Goal: Task Accomplishment & Management: Manage account settings

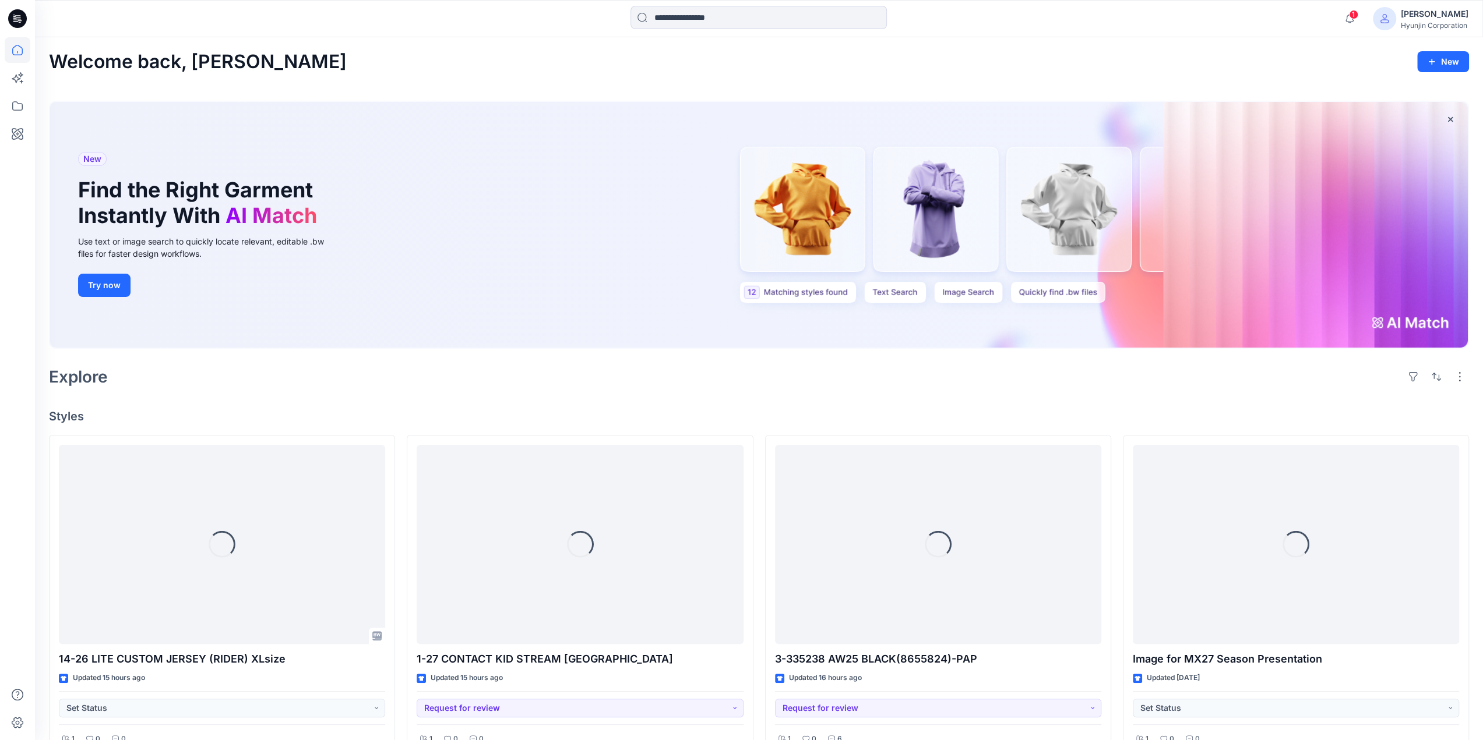
click at [1438, 18] on div "[PERSON_NAME]" at bounding box center [1435, 14] width 68 height 14
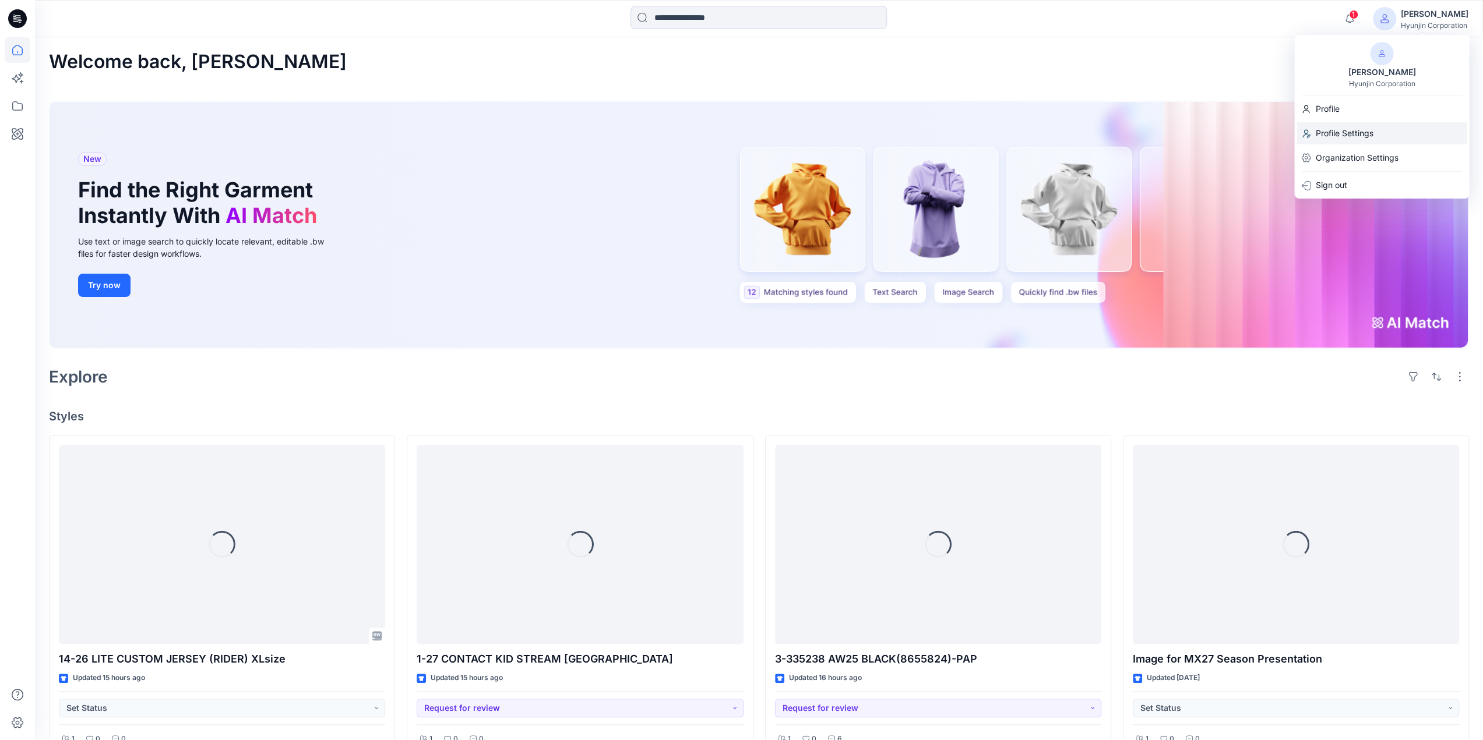
click at [1358, 138] on p "Profile Settings" at bounding box center [1344, 133] width 58 height 22
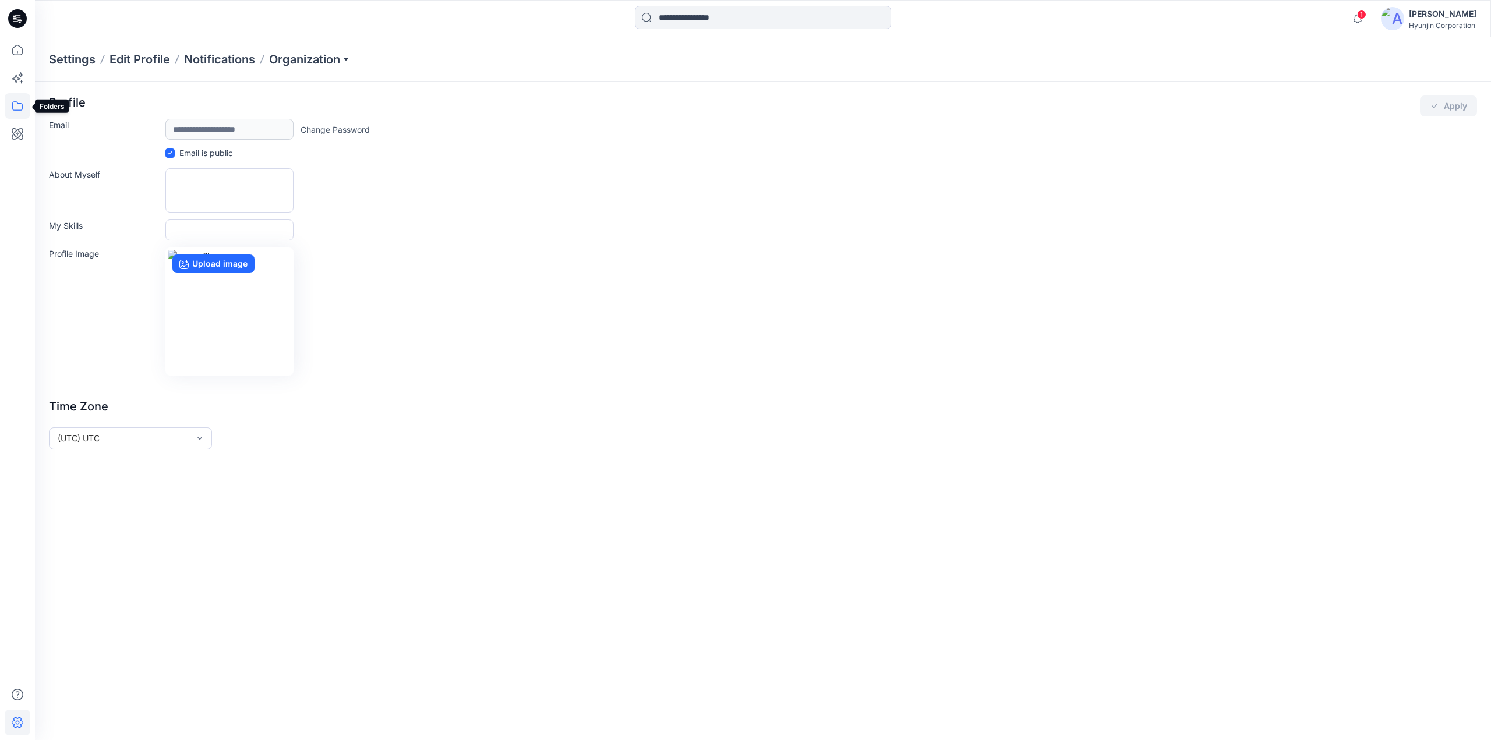
click at [24, 112] on icon at bounding box center [18, 106] width 26 height 26
click at [73, 94] on div at bounding box center [110, 90] width 133 height 23
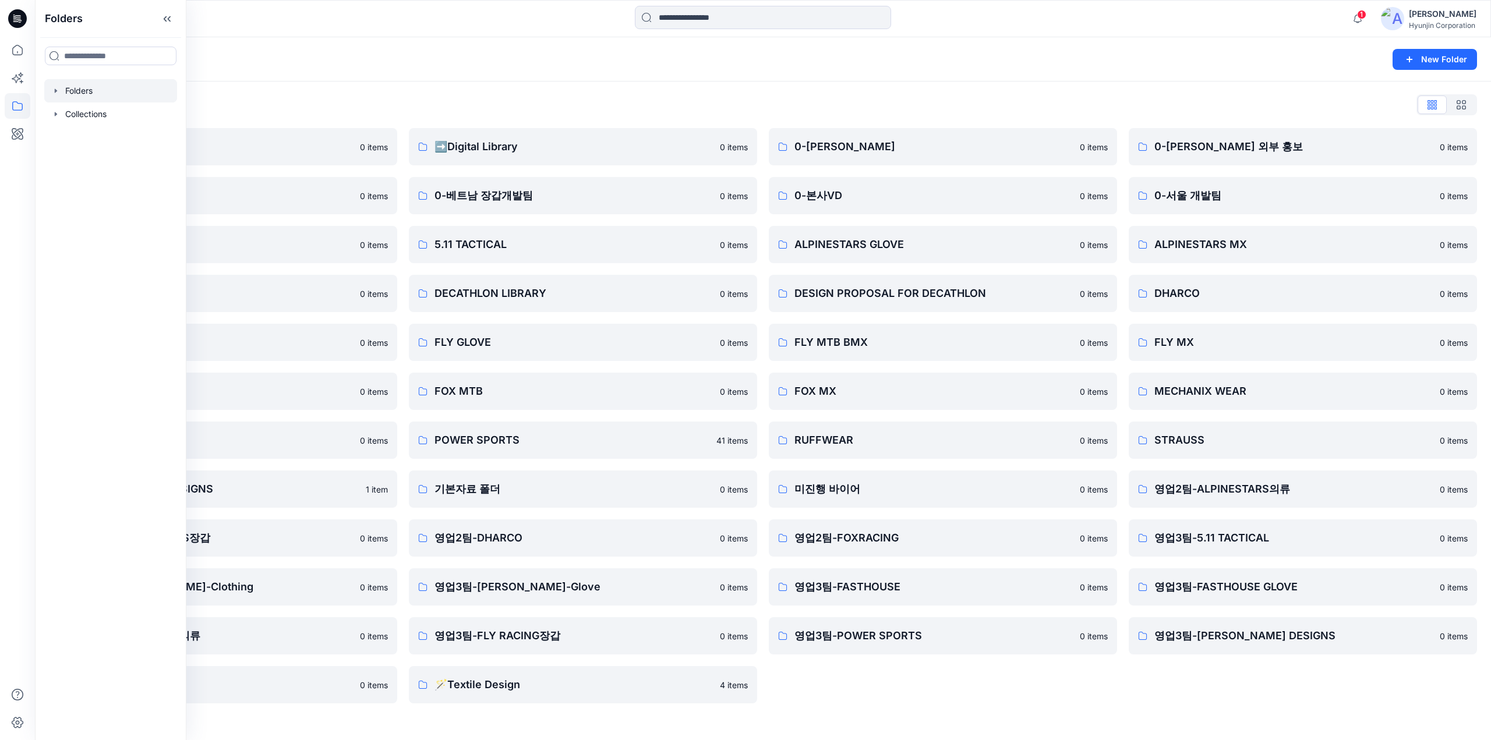
click at [570, 112] on div "Folders List" at bounding box center [763, 105] width 1428 height 19
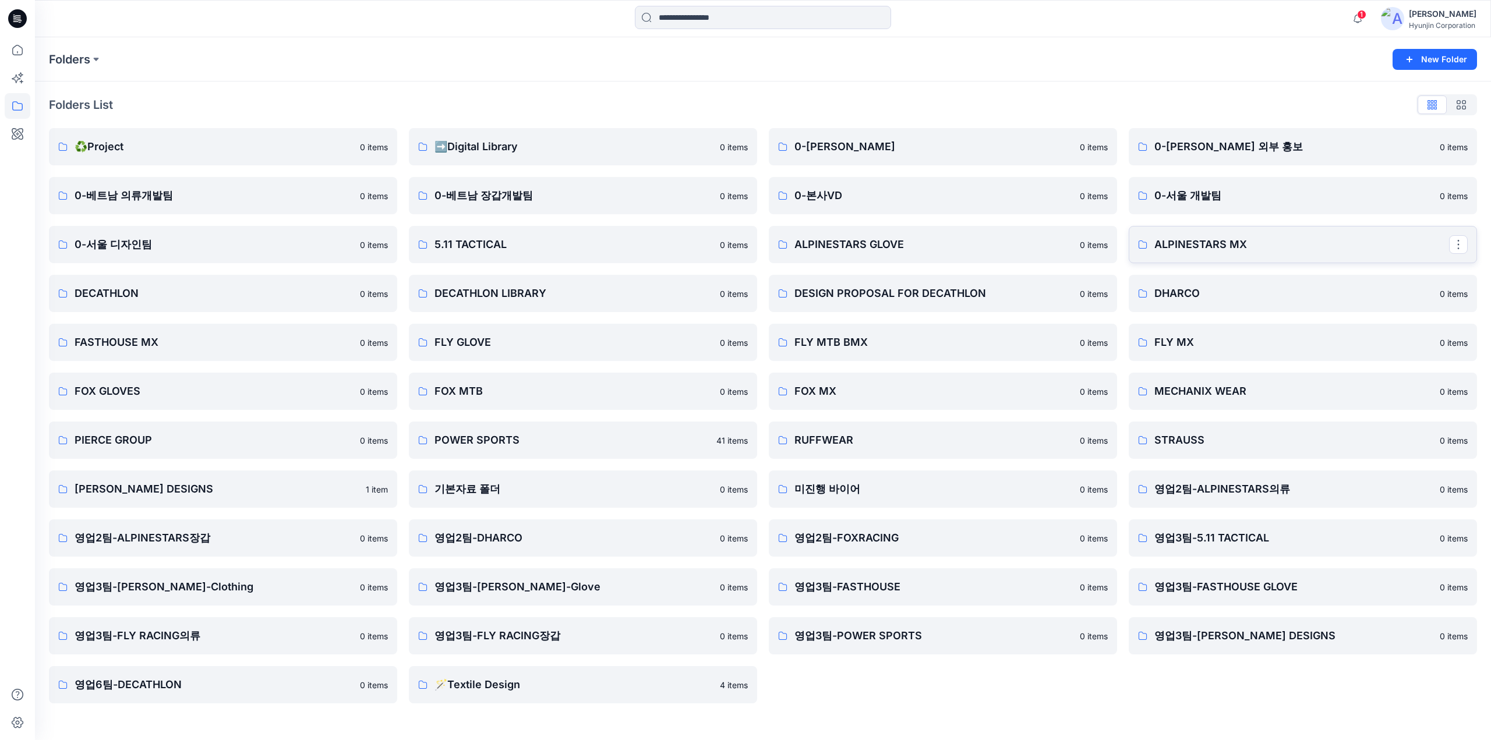
click at [1218, 253] on link "ALPINESTARS MX" at bounding box center [1303, 244] width 348 height 37
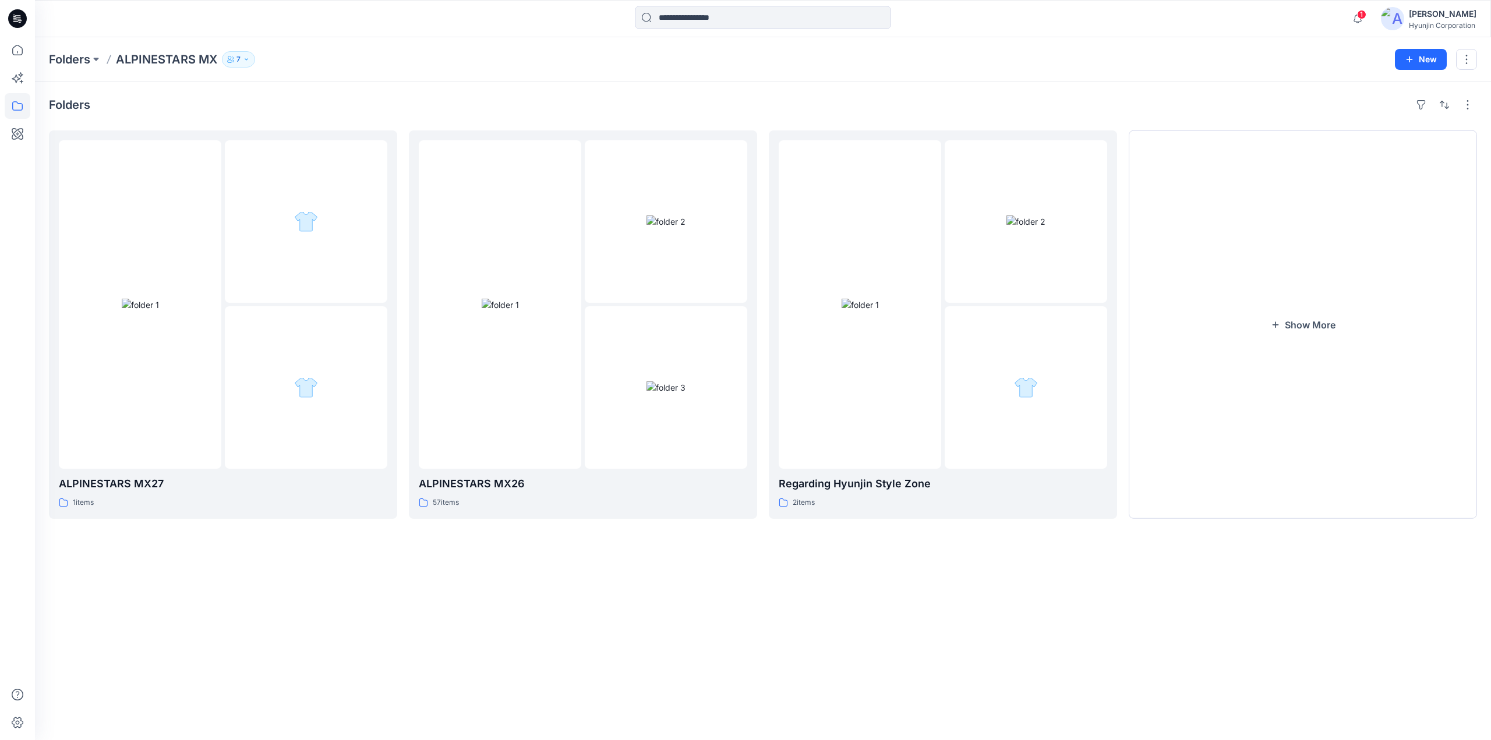
click at [240, 63] on p "7" at bounding box center [239, 59] width 4 height 13
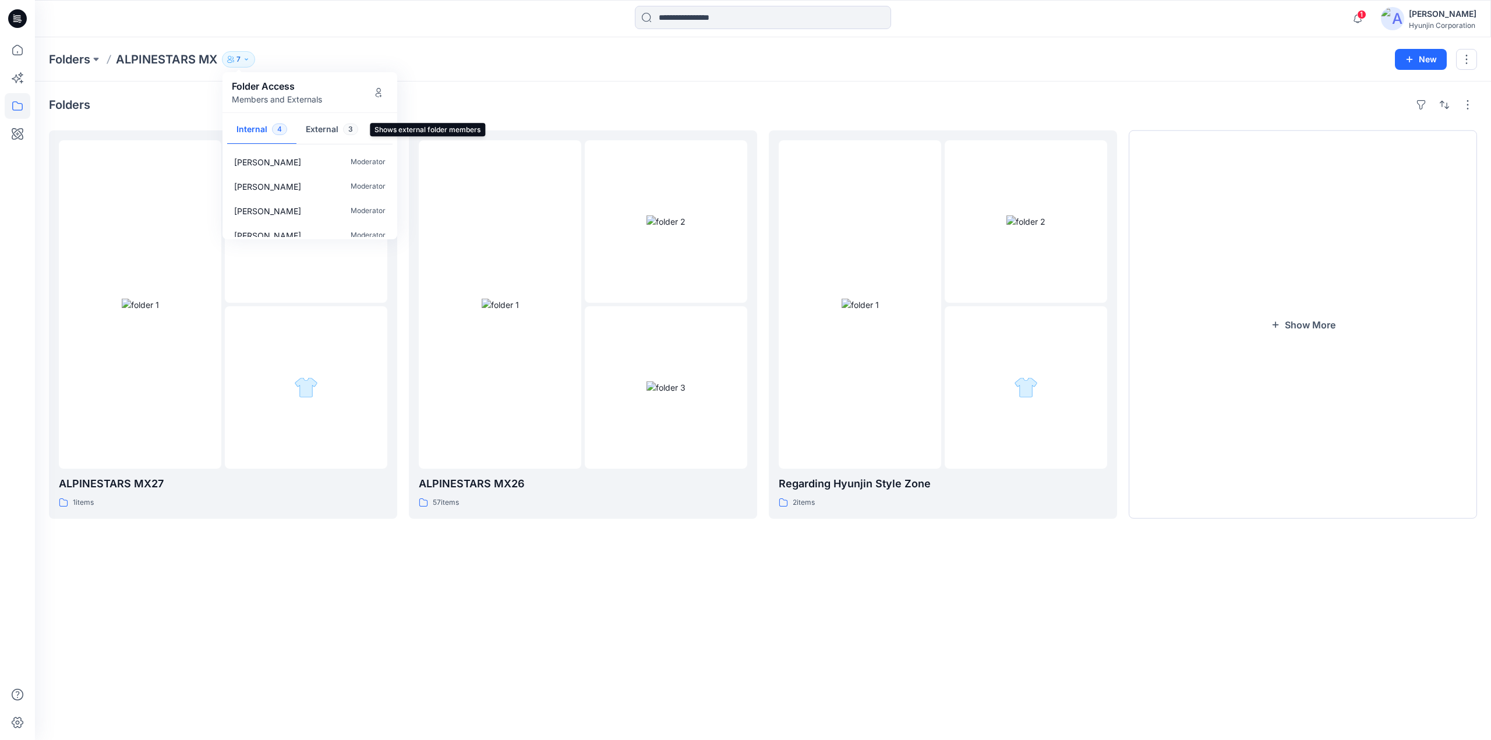
click at [326, 133] on button "External 3" at bounding box center [332, 130] width 71 height 30
click at [382, 94] on icon "Manage Users" at bounding box center [378, 92] width 9 height 9
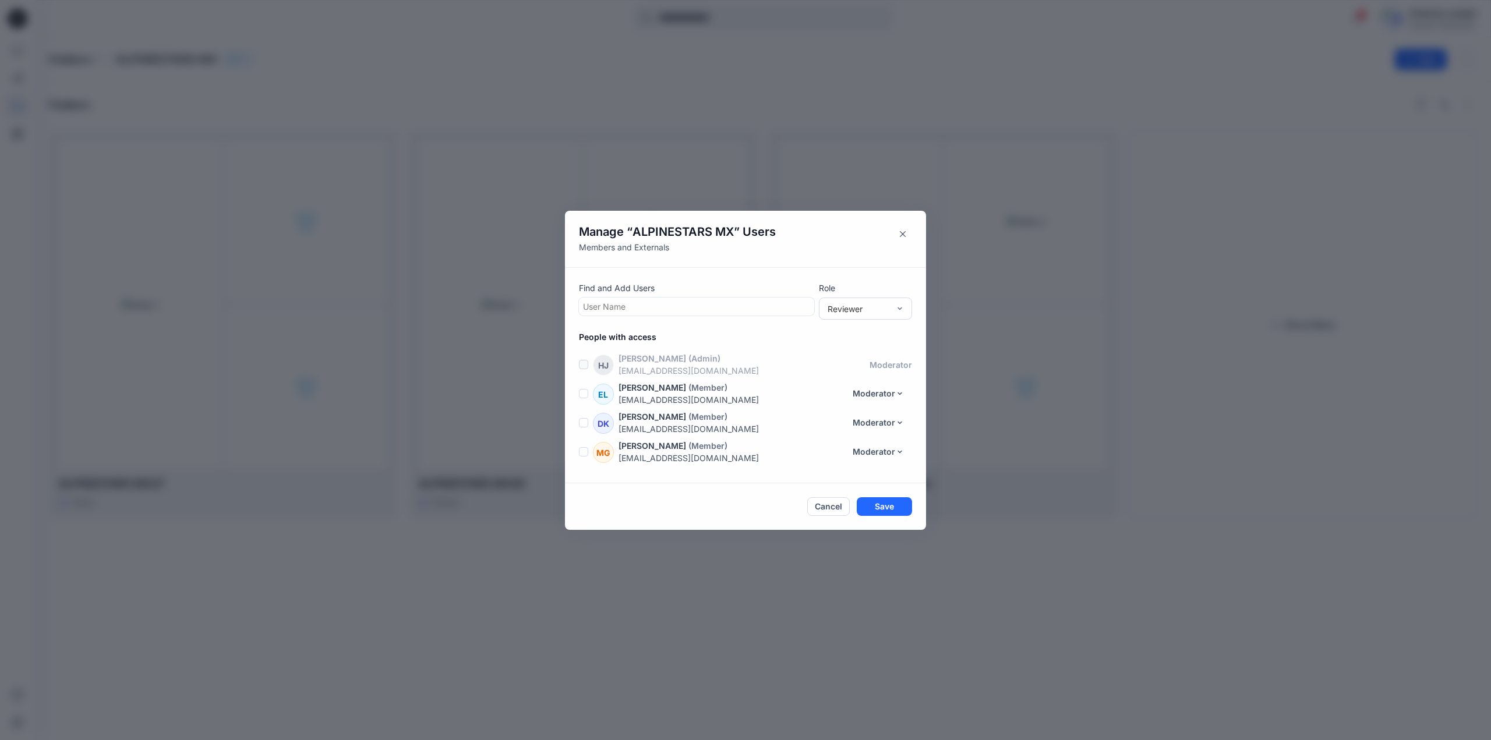
scroll to position [83, 0]
click at [882, 399] on button "Reviewer" at bounding box center [881, 398] width 61 height 19
click at [882, 447] on button "Contributor" at bounding box center [869, 447] width 77 height 22
click at [875, 424] on button "Reviewer" at bounding box center [881, 433] width 61 height 19
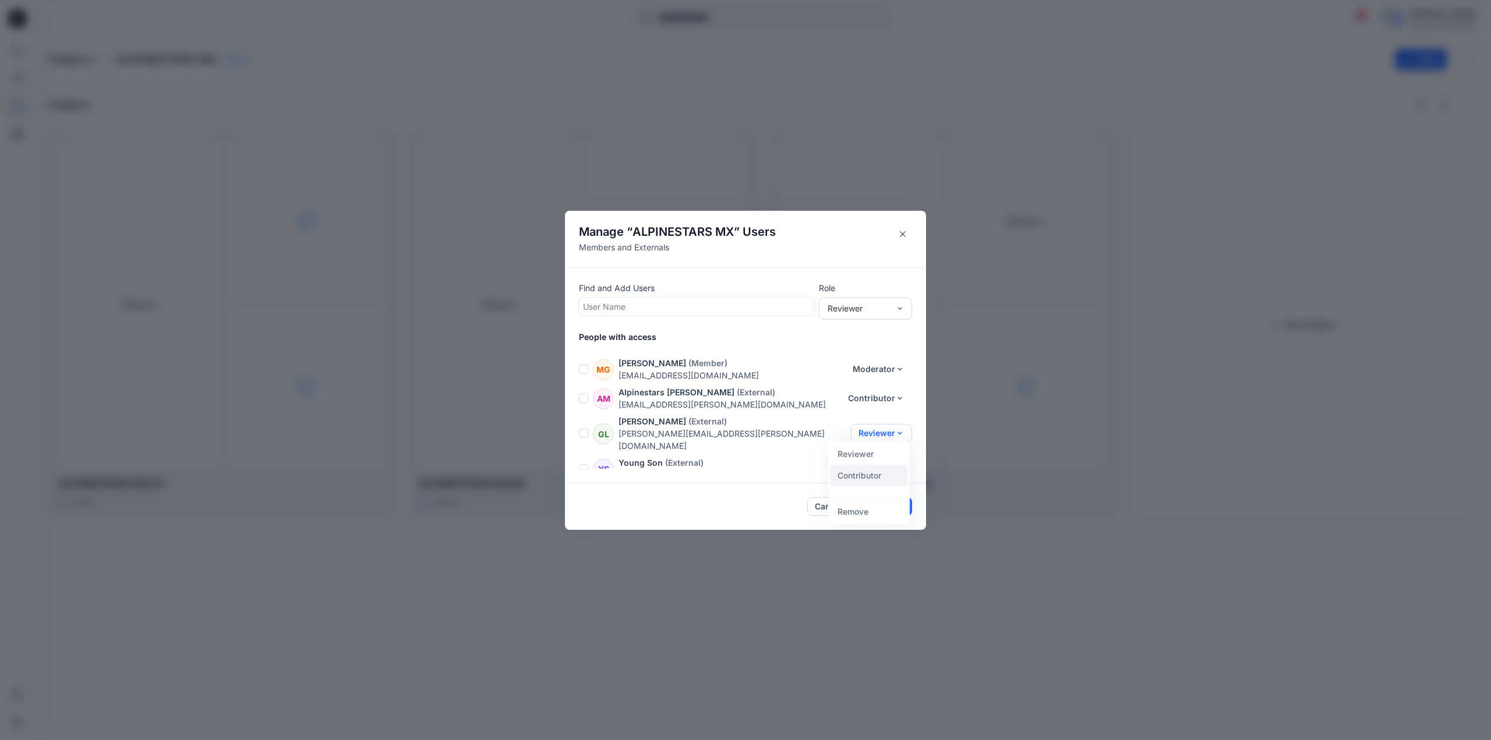
click at [882, 475] on button "Contributor" at bounding box center [869, 476] width 77 height 22
click at [871, 461] on button "Reviewer" at bounding box center [881, 469] width 61 height 19
drag, startPoint x: 872, startPoint y: 507, endPoint x: 869, endPoint y: 502, distance: 6.3
click at [872, 507] on button "Contributor" at bounding box center [869, 505] width 77 height 22
click at [888, 512] on button "Save" at bounding box center [884, 507] width 55 height 19
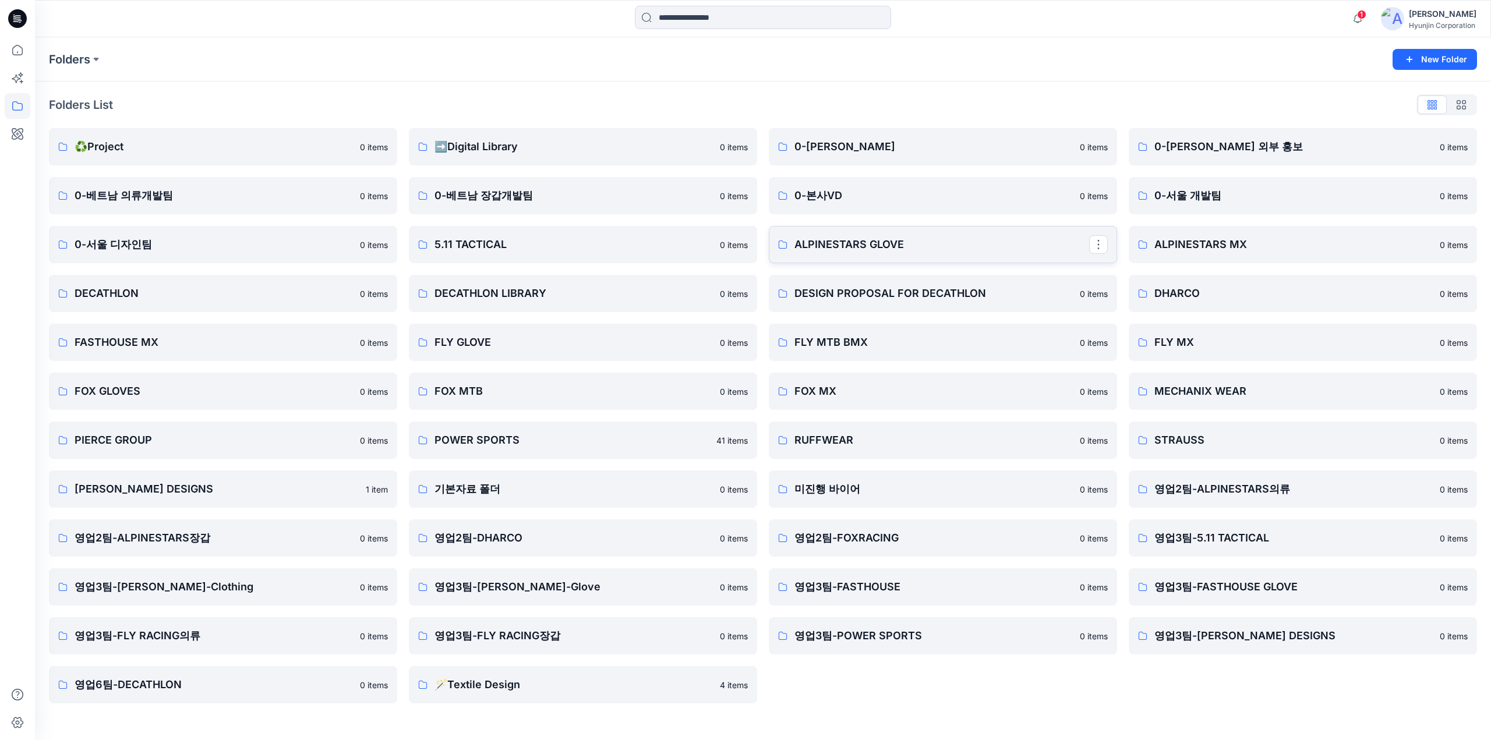
click at [914, 244] on p "ALPINESTARS GLOVE" at bounding box center [942, 245] width 295 height 16
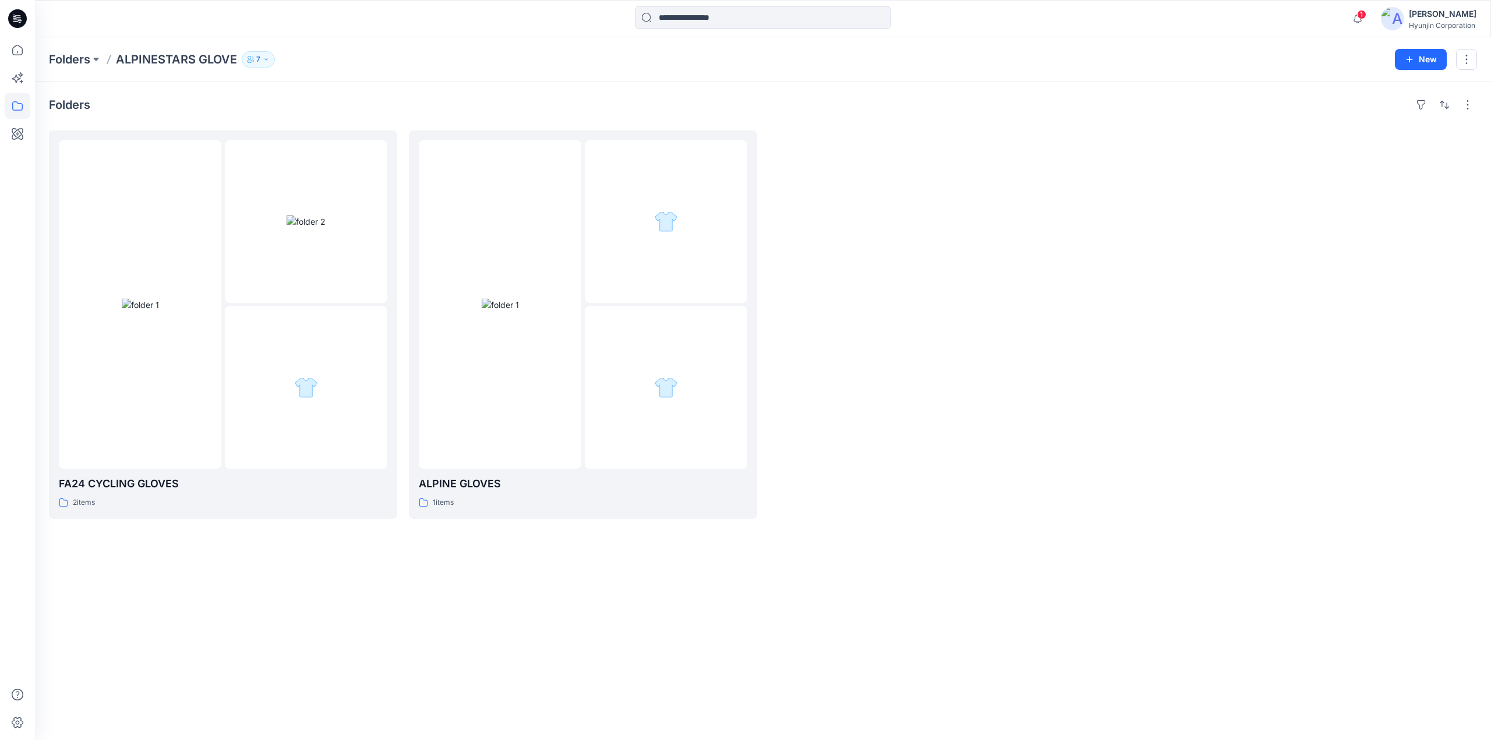
click at [260, 61] on p "7" at bounding box center [258, 59] width 4 height 13
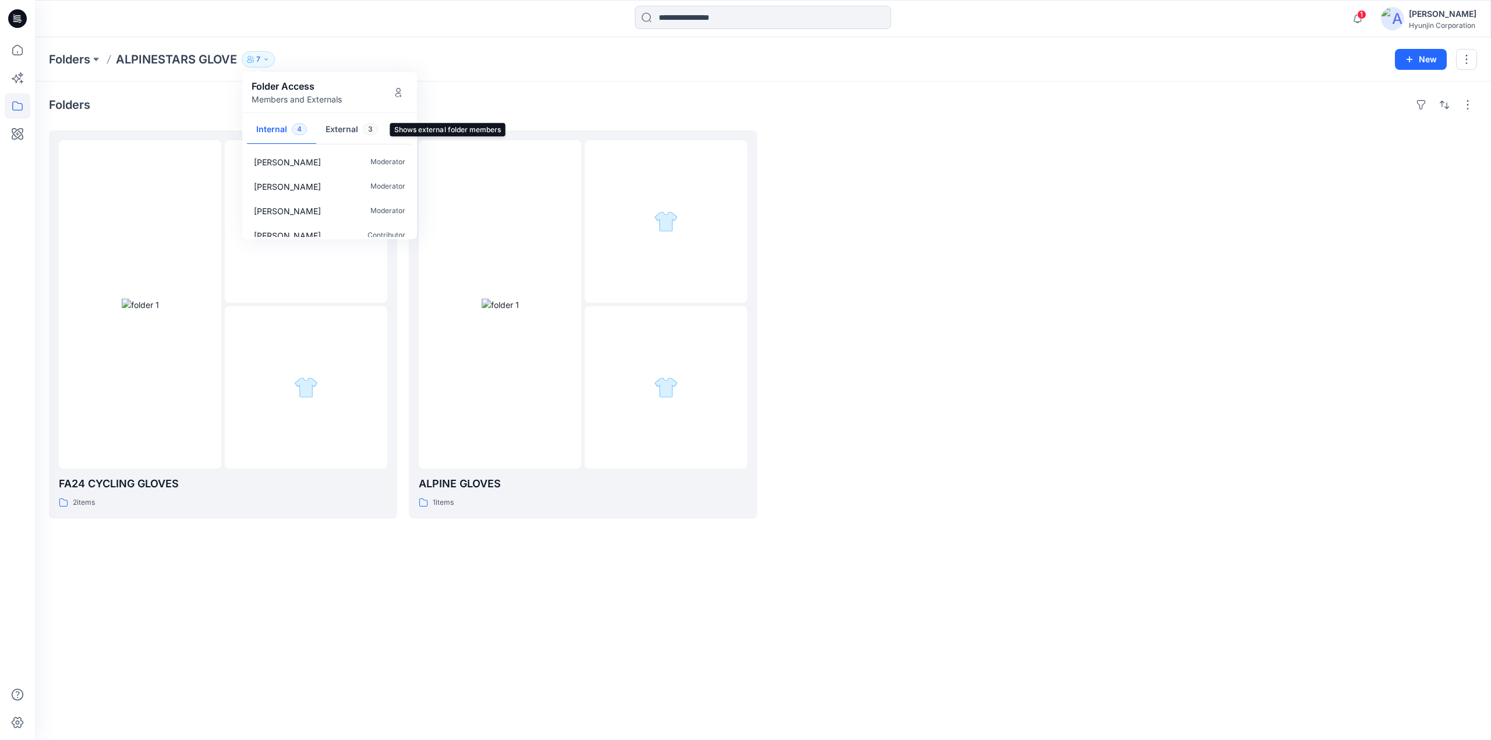
click at [348, 126] on button "External 3" at bounding box center [351, 130] width 71 height 30
click at [399, 93] on icon "Manage Users" at bounding box center [399, 95] width 6 height 5
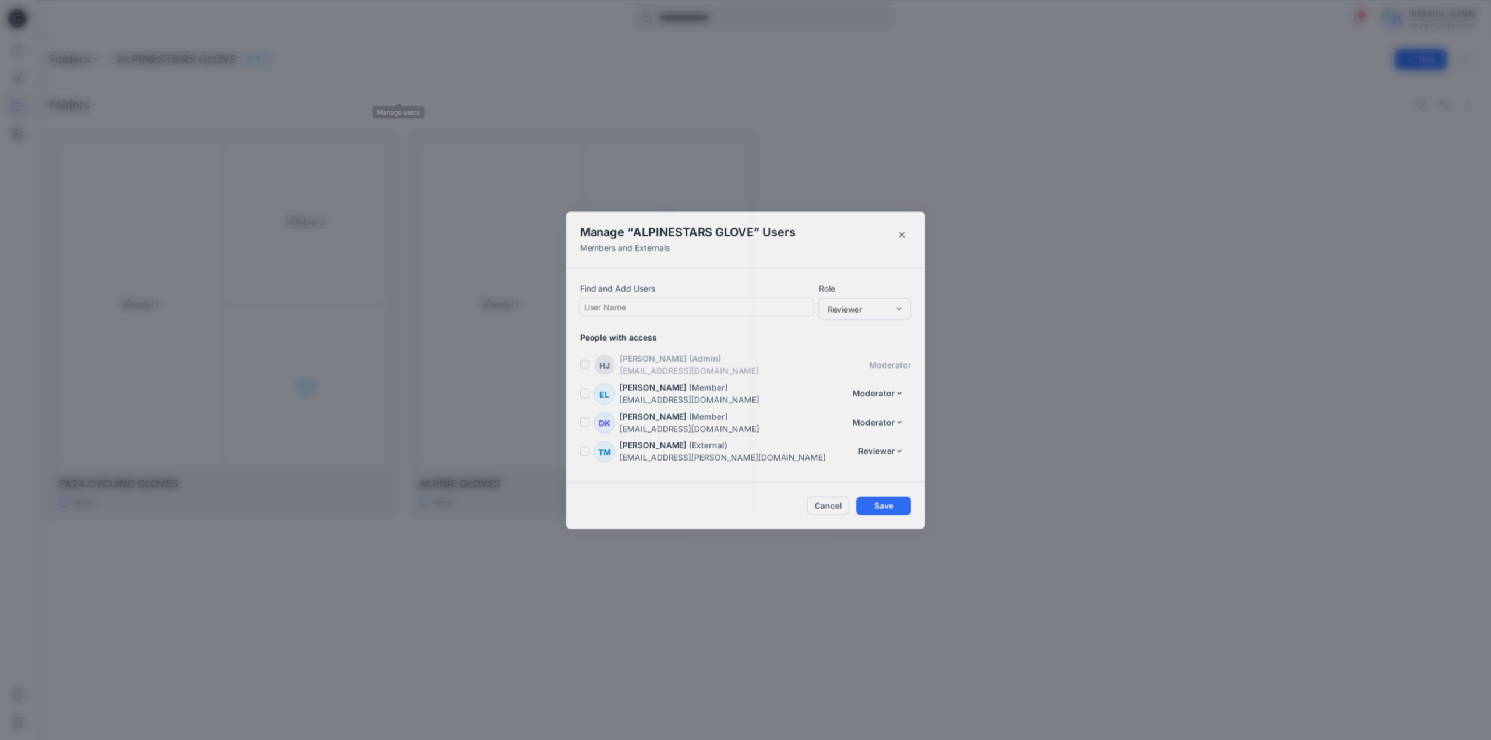
scroll to position [83, 0]
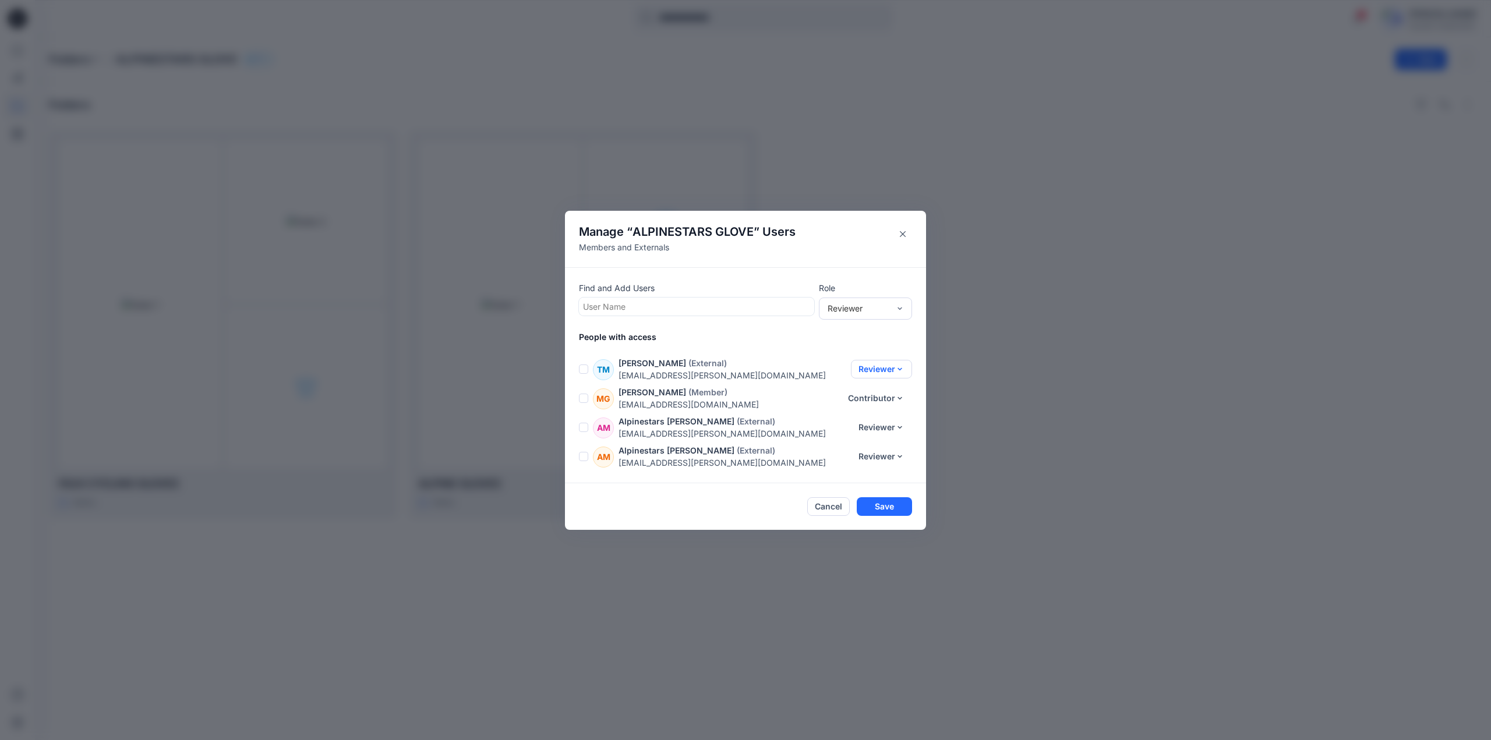
click at [866, 378] on div "TM [PERSON_NAME] (External) [EMAIL_ADDRESS][PERSON_NAME][DOMAIN_NAME] Reviewer …" at bounding box center [752, 369] width 347 height 24
click at [869, 371] on button "Reviewer" at bounding box center [881, 369] width 61 height 19
click at [865, 417] on button "Contributor" at bounding box center [869, 418] width 77 height 22
click at [883, 428] on button "Reviewer" at bounding box center [881, 427] width 61 height 19
click at [877, 480] on button "Contributor" at bounding box center [869, 476] width 77 height 22
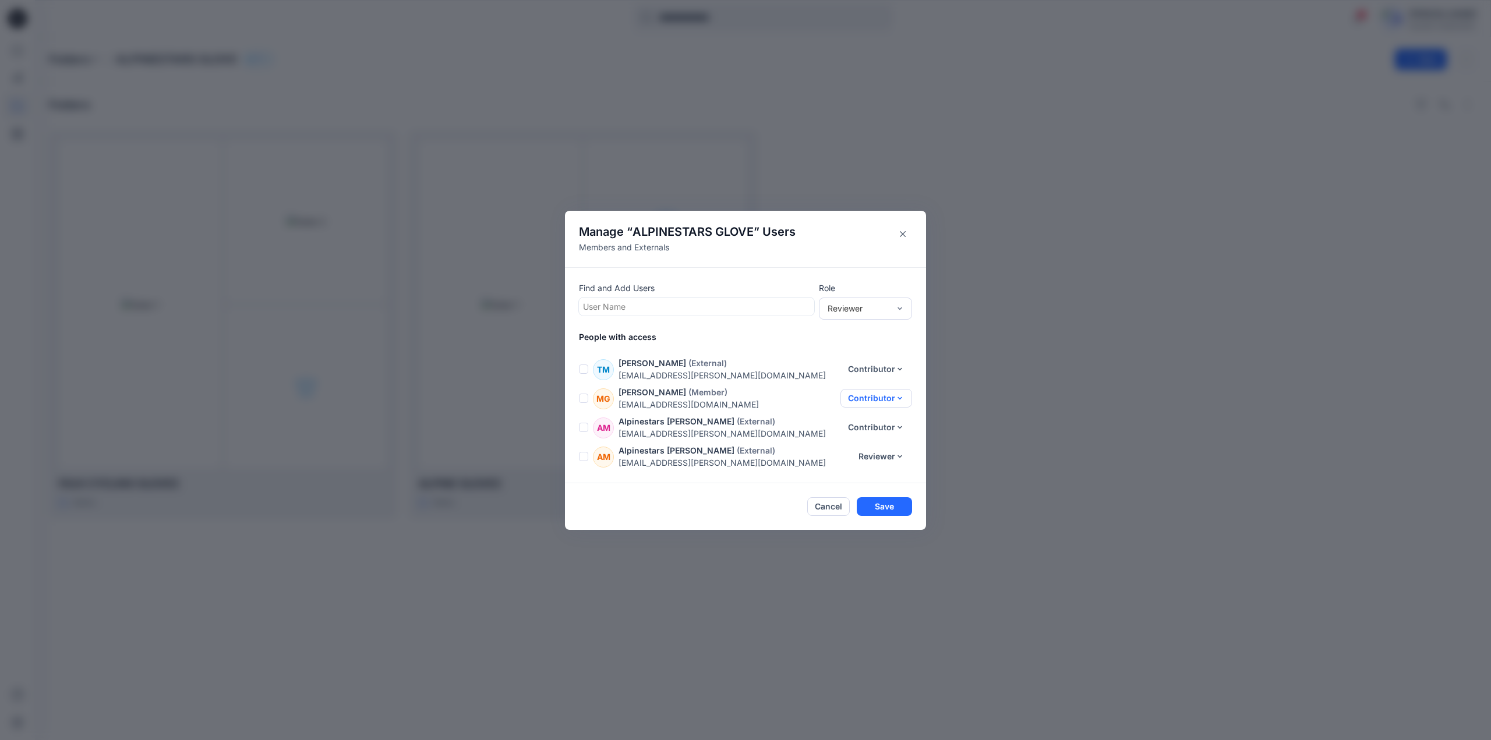
click at [863, 401] on button "Contributor" at bounding box center [877, 398] width 72 height 19
click at [725, 489] on footer "Cancel Save" at bounding box center [745, 507] width 361 height 47
click at [891, 453] on button "Reviewer" at bounding box center [881, 456] width 61 height 19
click at [880, 502] on button "Contributor" at bounding box center [869, 505] width 77 height 22
click at [879, 513] on button "Save" at bounding box center [884, 507] width 55 height 19
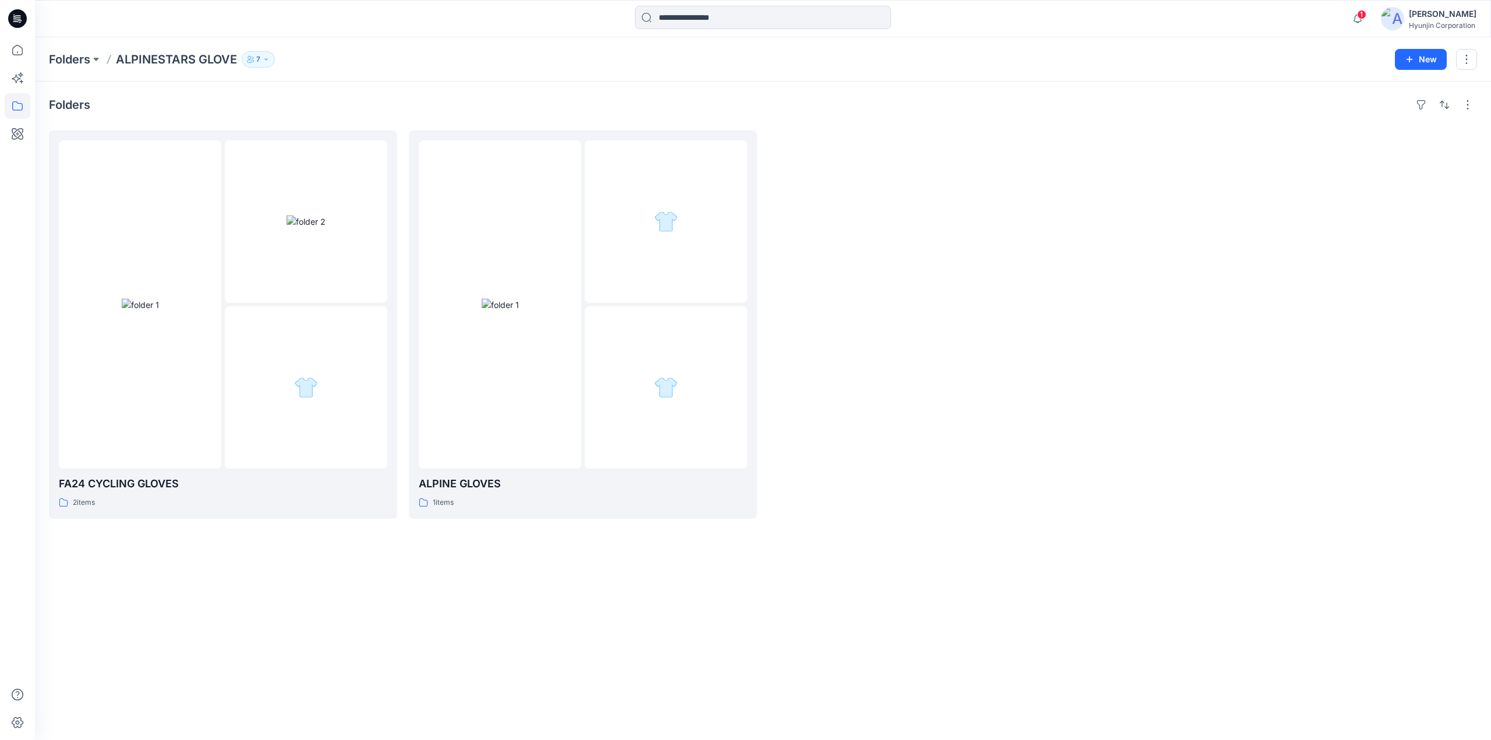
click at [252, 64] on button "7" at bounding box center [258, 59] width 33 height 16
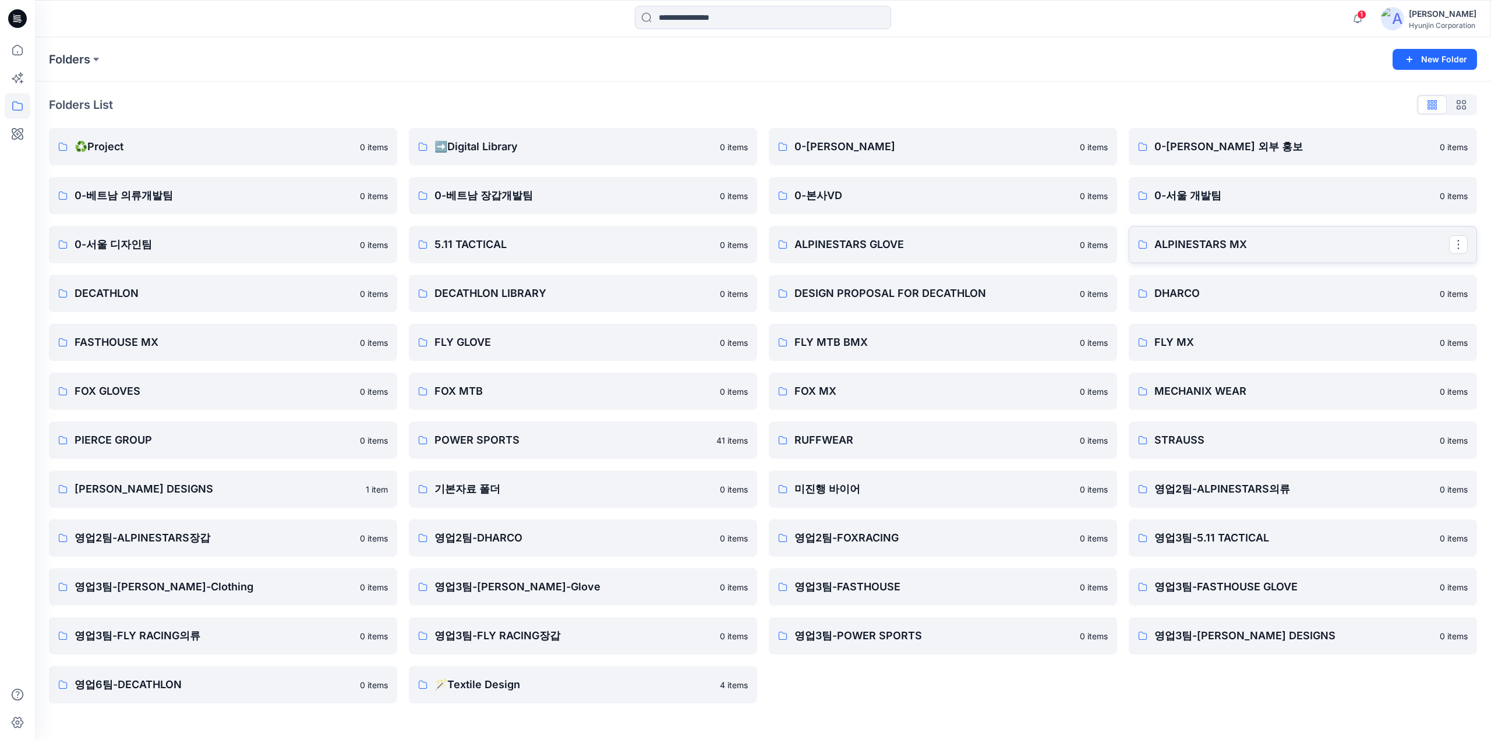
click at [1192, 254] on link "ALPINESTARS MX" at bounding box center [1303, 244] width 348 height 37
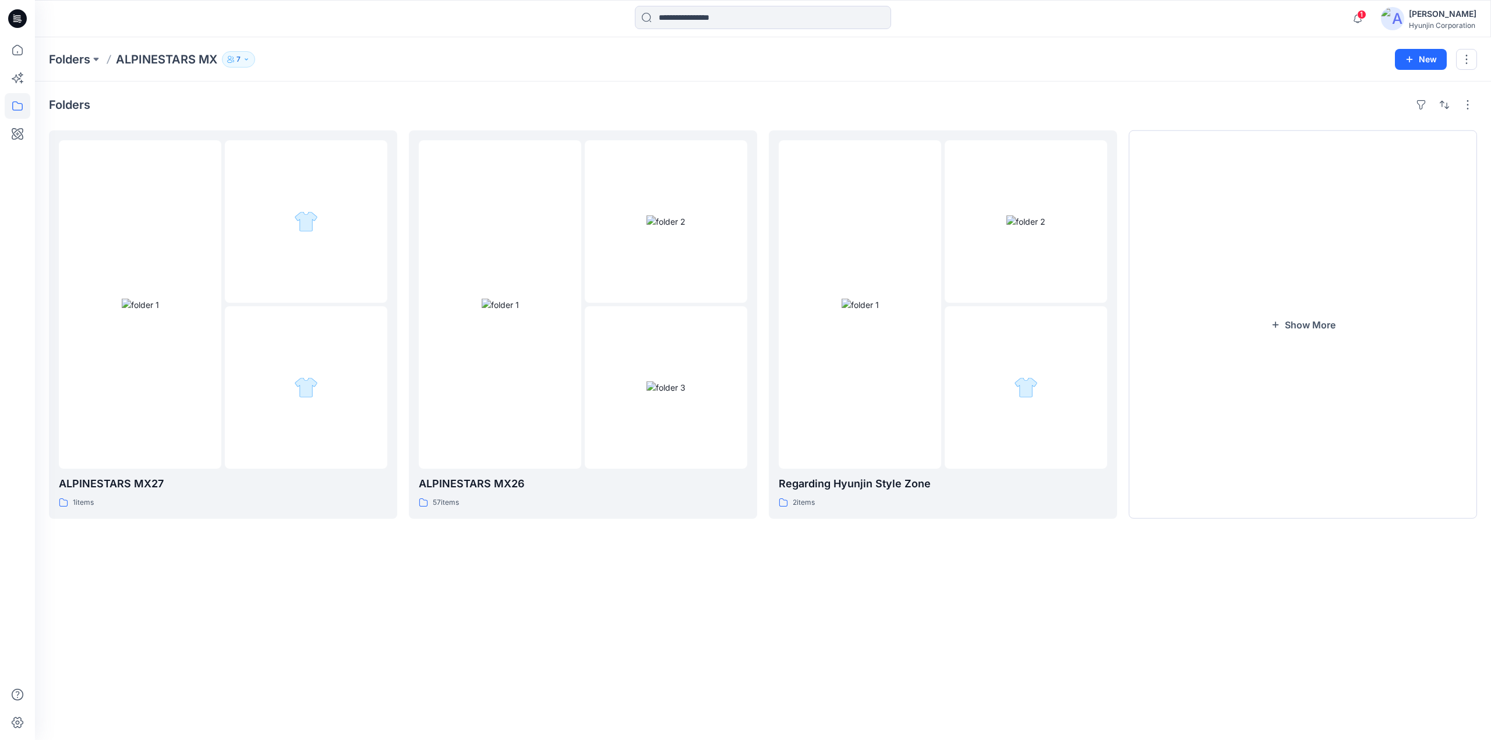
click at [232, 60] on icon "button" at bounding box center [229, 60] width 5 height 3
click at [374, 100] on button "Manage Users" at bounding box center [378, 92] width 19 height 19
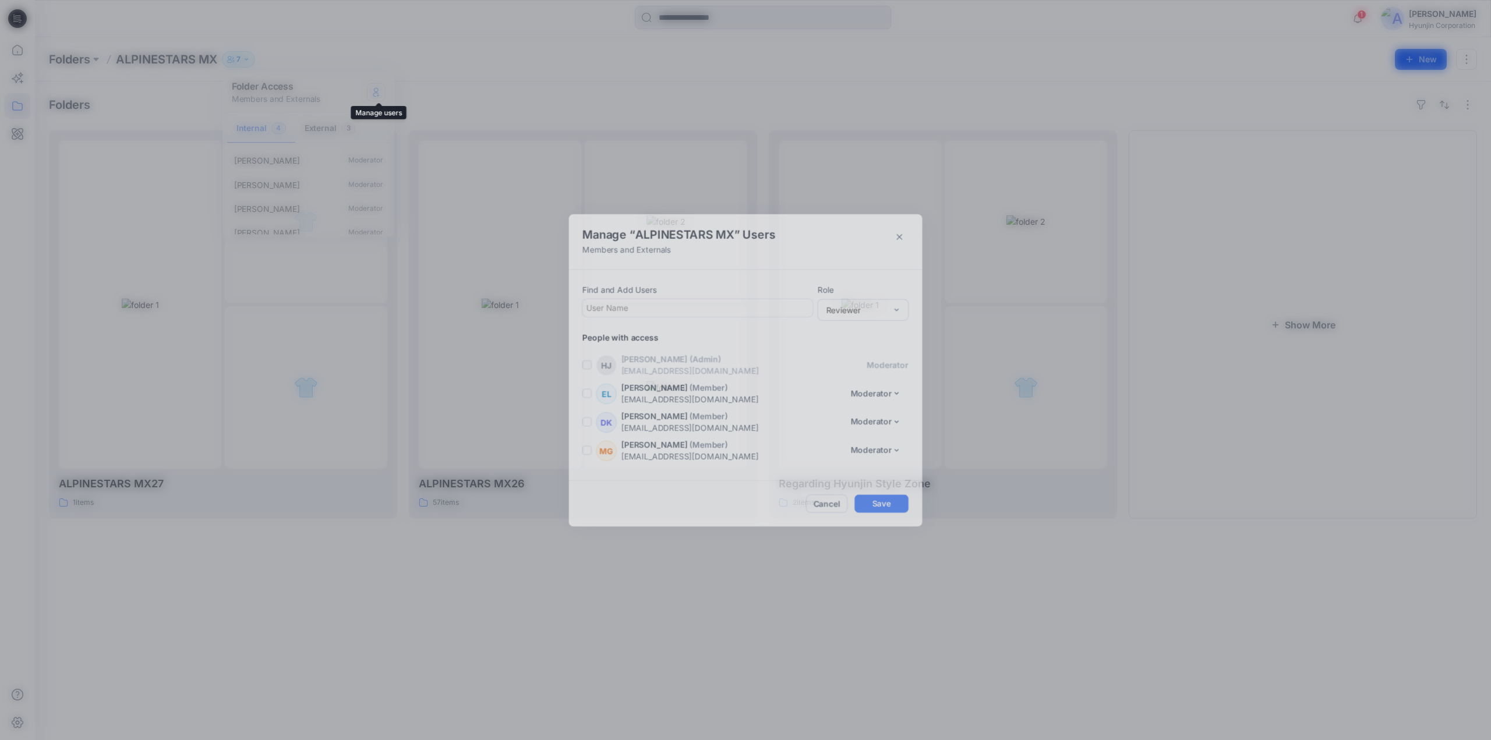
scroll to position [83, 0]
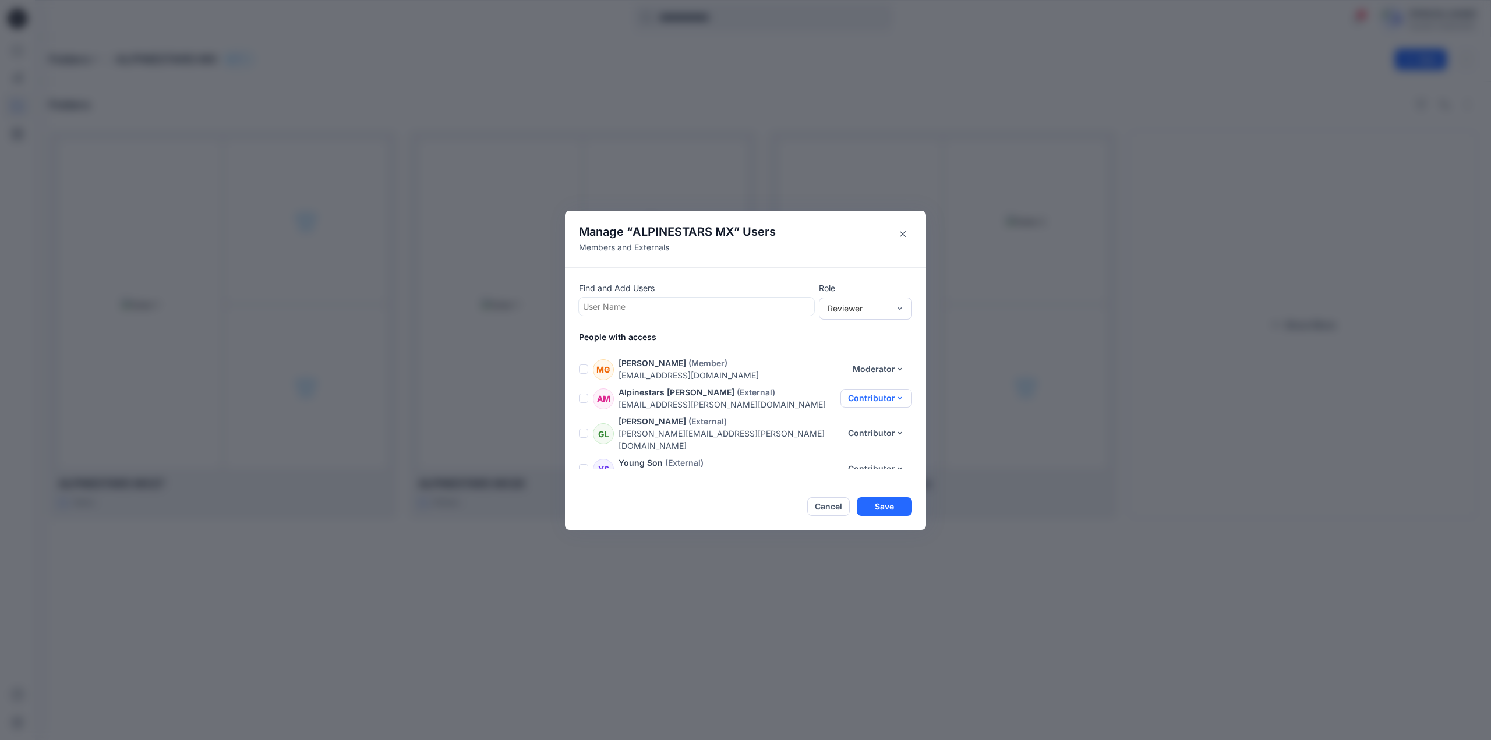
click at [867, 403] on button "Contributor" at bounding box center [877, 398] width 72 height 19
click at [866, 426] on button "Reviewer" at bounding box center [869, 425] width 77 height 22
click at [828, 504] on button "Cancel" at bounding box center [828, 507] width 43 height 19
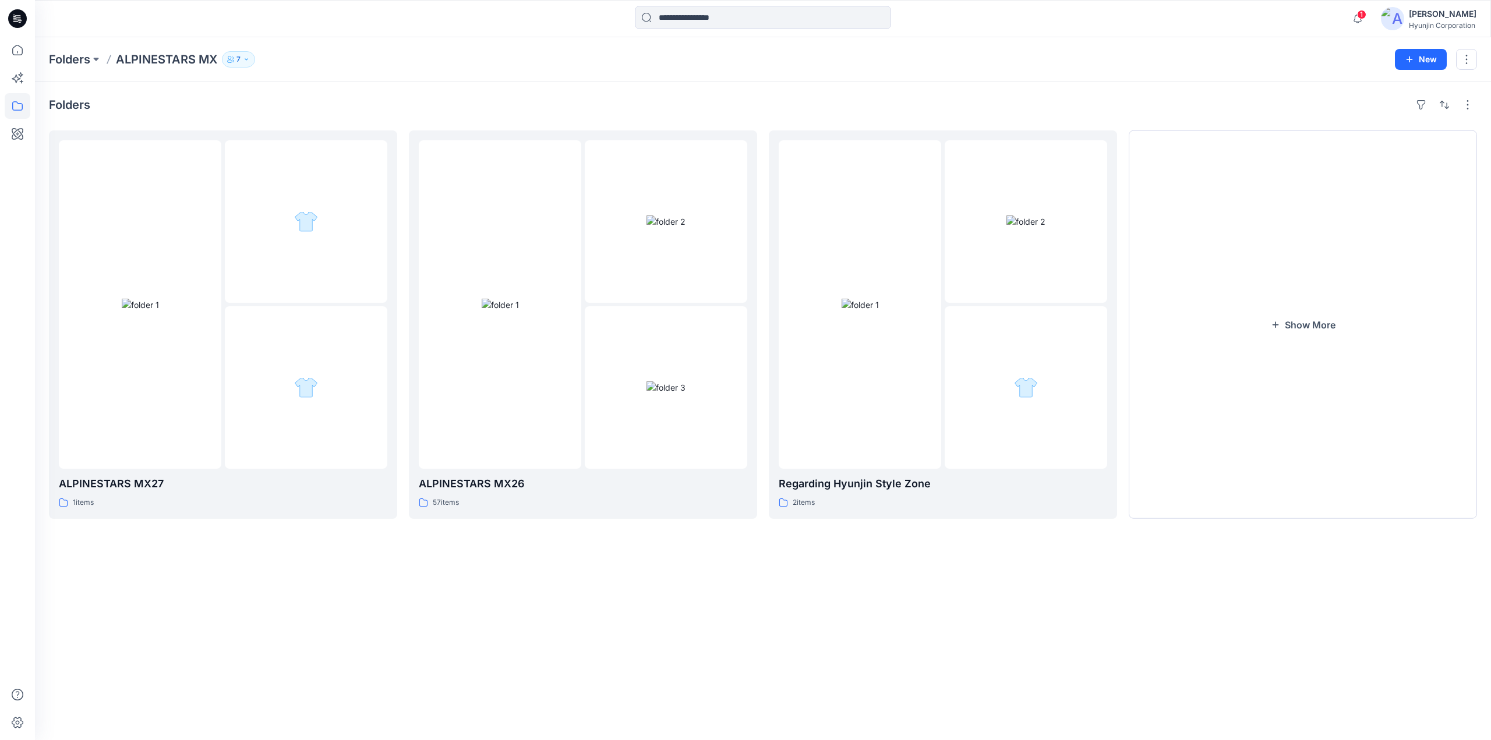
drag, startPoint x: 241, startPoint y: 61, endPoint x: 247, endPoint y: 62, distance: 5.9
click at [241, 61] on button "7" at bounding box center [238, 59] width 33 height 16
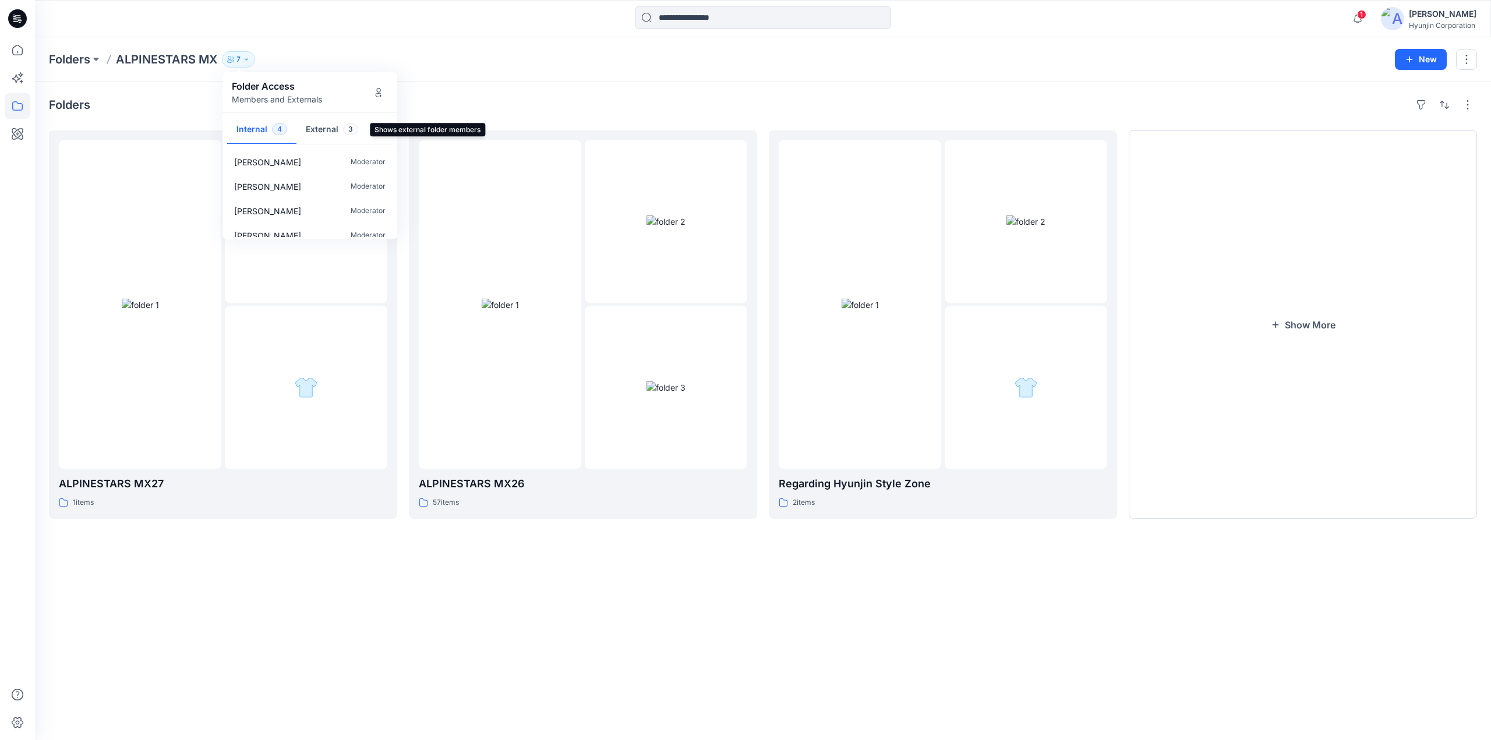
click at [338, 126] on button "External 3" at bounding box center [332, 130] width 71 height 30
click at [380, 98] on button "Manage Users" at bounding box center [378, 92] width 19 height 19
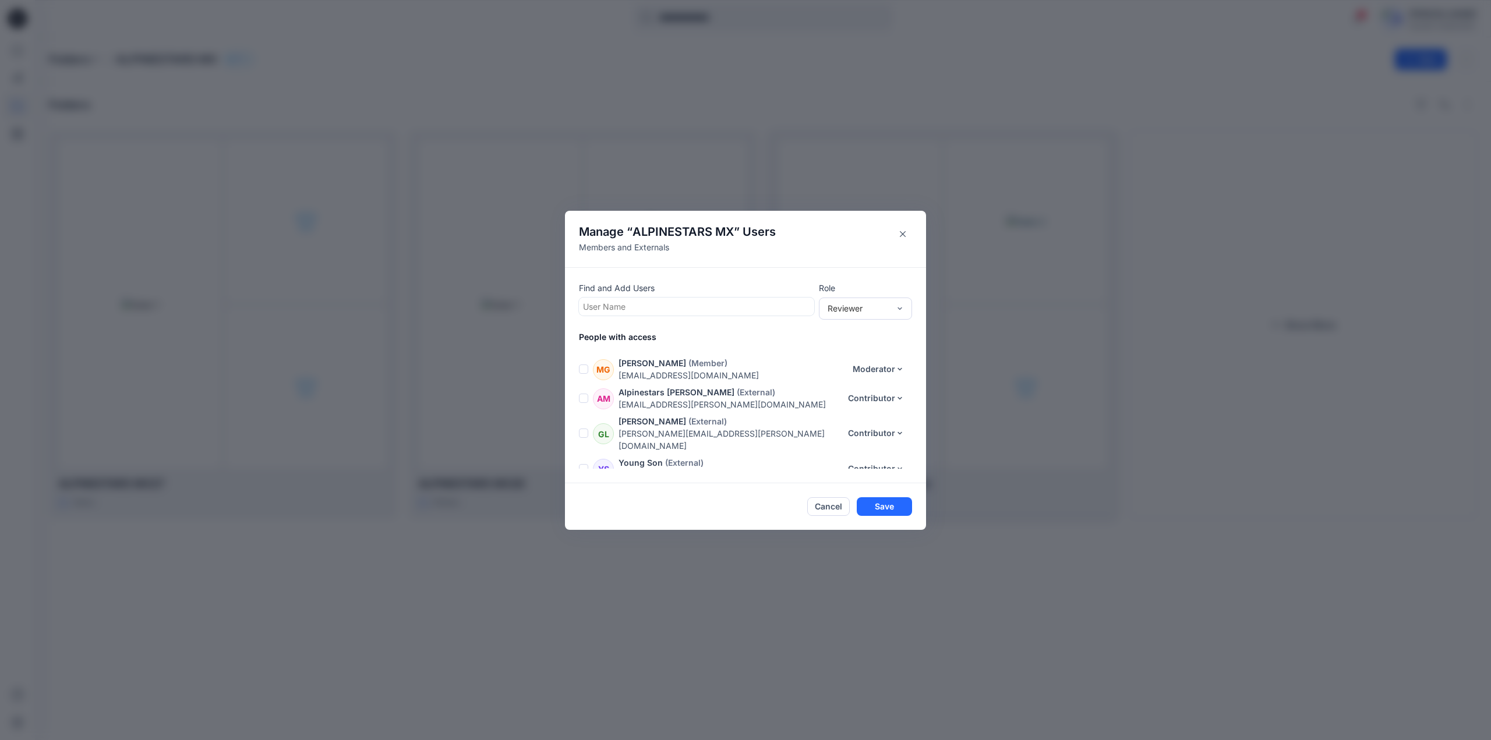
drag, startPoint x: 832, startPoint y: 502, endPoint x: 817, endPoint y: 494, distance: 16.4
click at [832, 502] on button "Cancel" at bounding box center [828, 507] width 43 height 19
